Goal: Book appointment/travel/reservation

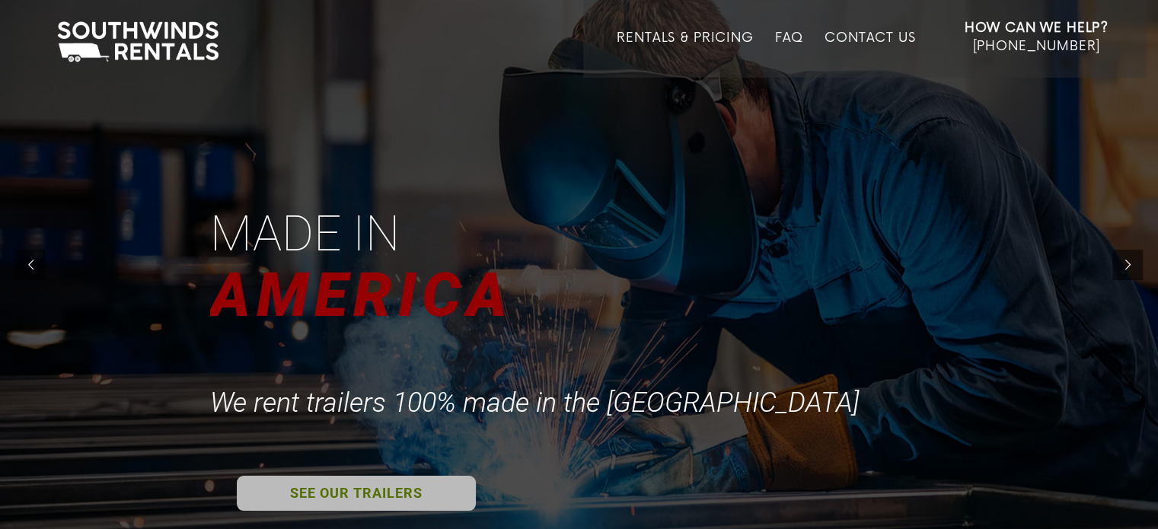
click at [438, 492] on link "SEE OUR TRAILERS" at bounding box center [356, 493] width 239 height 35
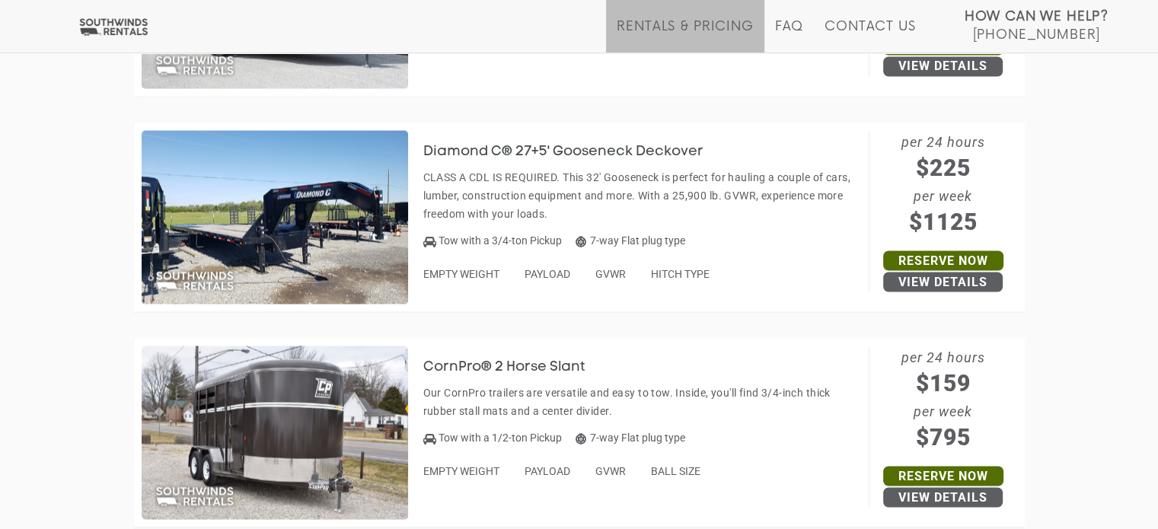
scroll to position [2816, 0]
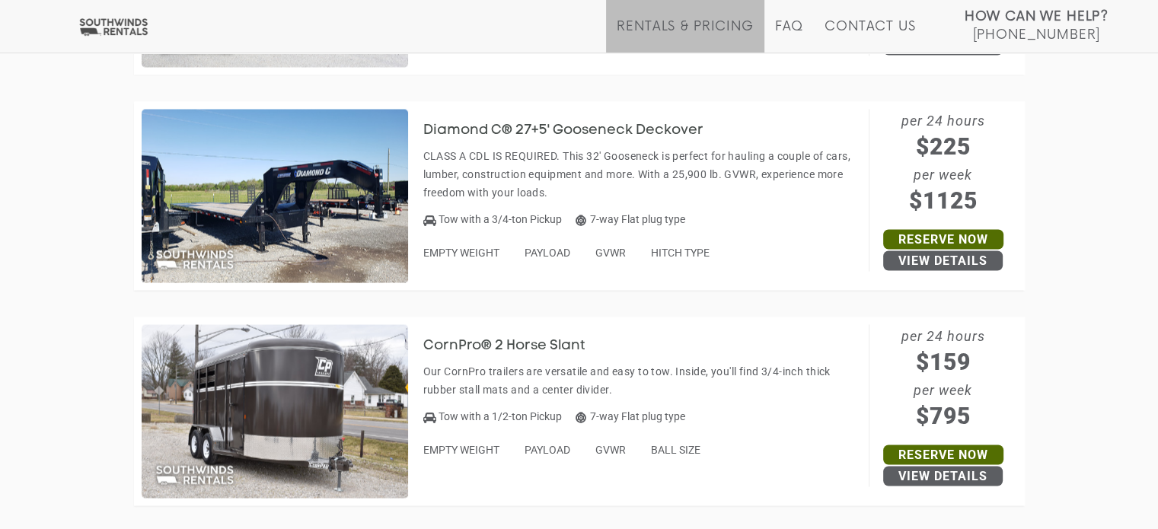
click at [337, 225] on img at bounding box center [275, 196] width 266 height 174
